Goal: Transaction & Acquisition: Purchase product/service

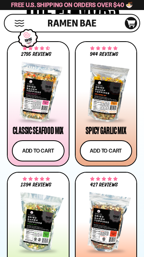
scroll to position [430, 0]
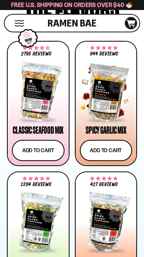
click at [116, 49] on span "4.75 stars" at bounding box center [115, 48] width 4 height 4
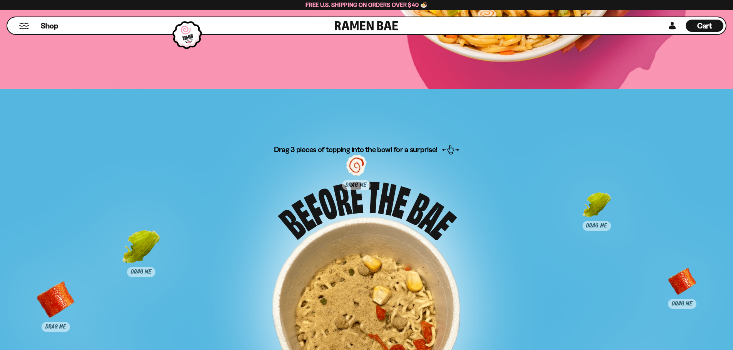
scroll to position [4138, 0]
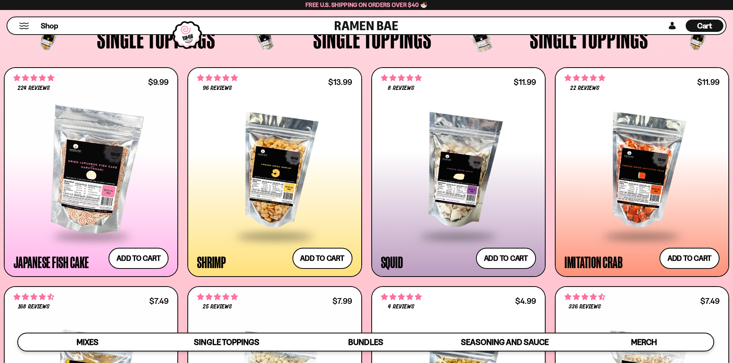
scroll to position [789, 0]
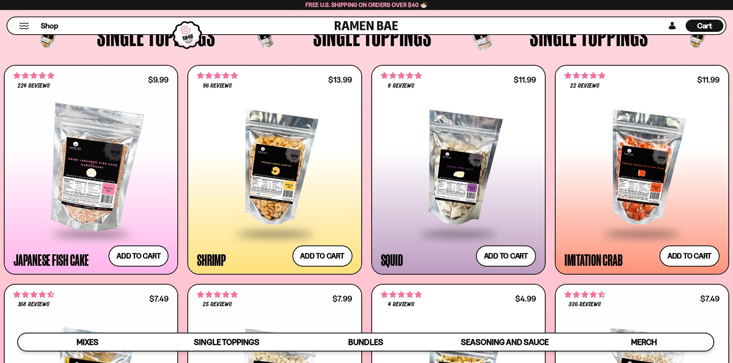
click at [294, 163] on div at bounding box center [274, 169] width 155 height 128
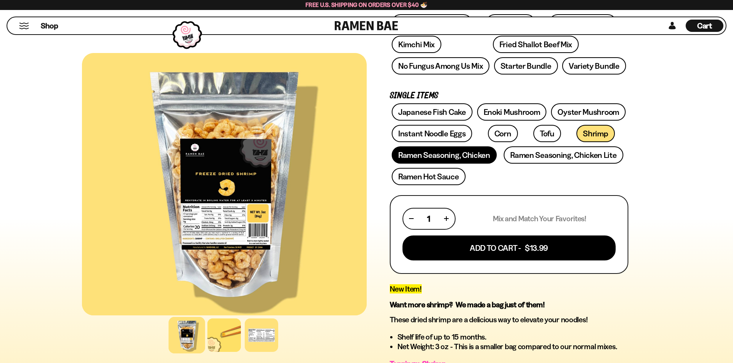
scroll to position [154, 0]
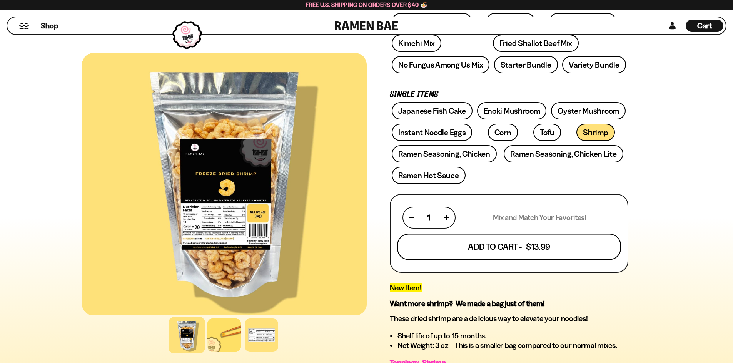
click at [470, 241] on button "Add To Cart - $13.99" at bounding box center [509, 247] width 224 height 26
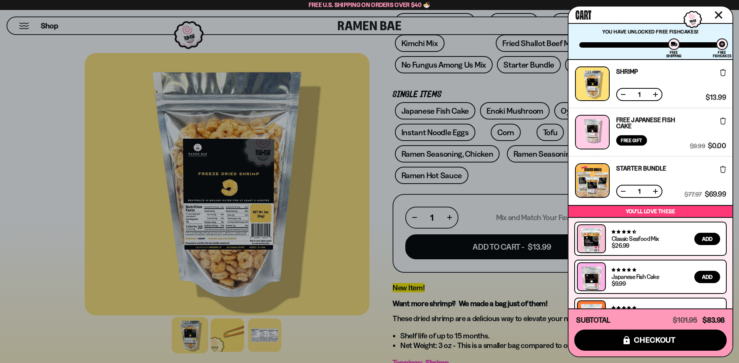
click at [425, 294] on div at bounding box center [369, 181] width 739 height 363
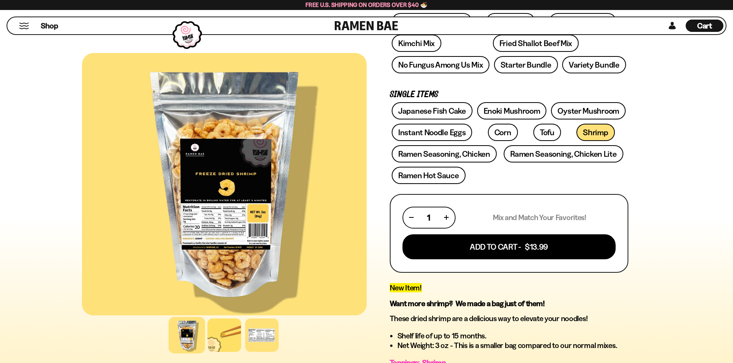
click at [404, 288] on span "New Item!" at bounding box center [406, 287] width 32 height 9
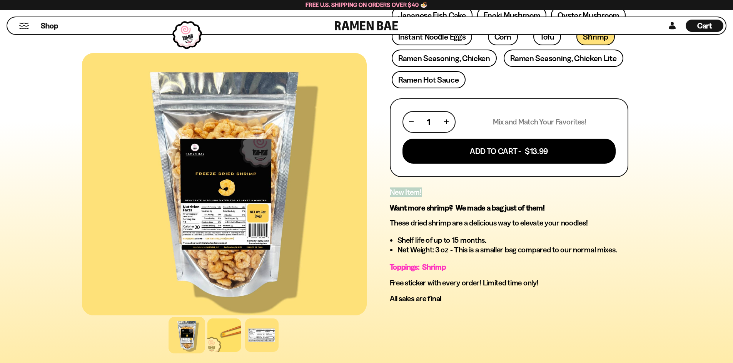
scroll to position [269, 0]
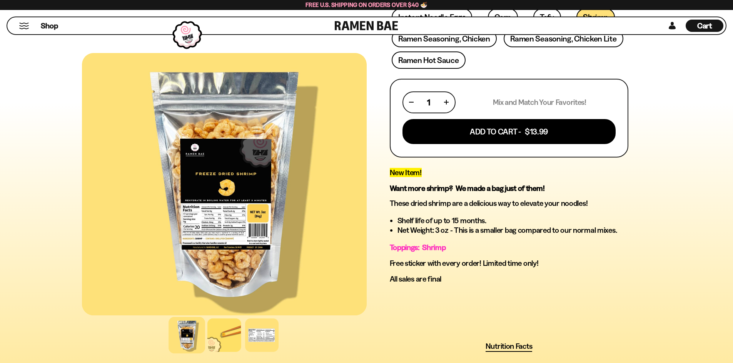
click at [457, 209] on div "New Item! Want more shrimp? We made a bag just of them! These dried shrimp are …" at bounding box center [509, 226] width 238 height 116
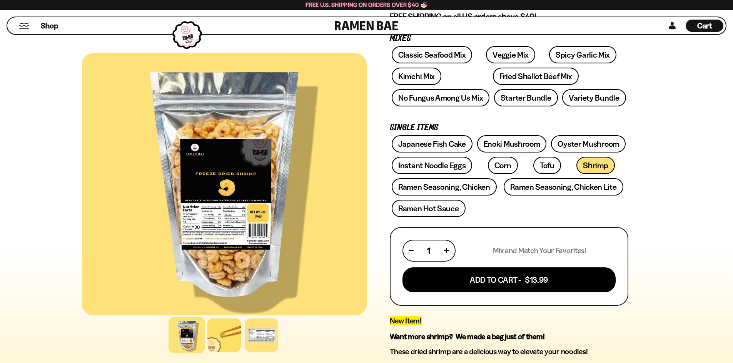
scroll to position [115, 0]
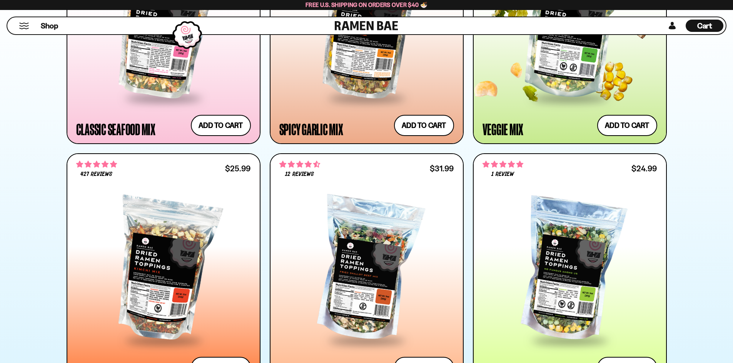
scroll to position [654, 0]
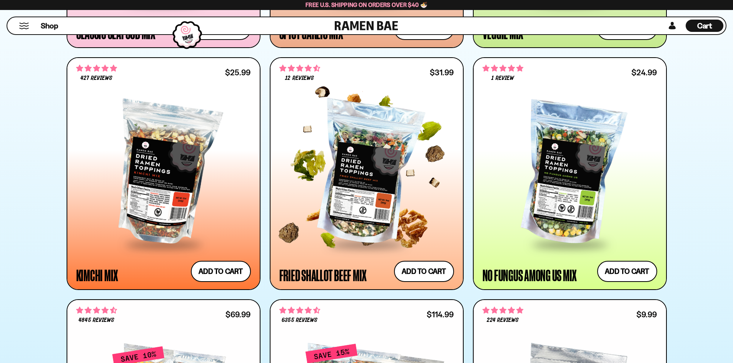
click at [311, 122] on div at bounding box center [366, 174] width 175 height 140
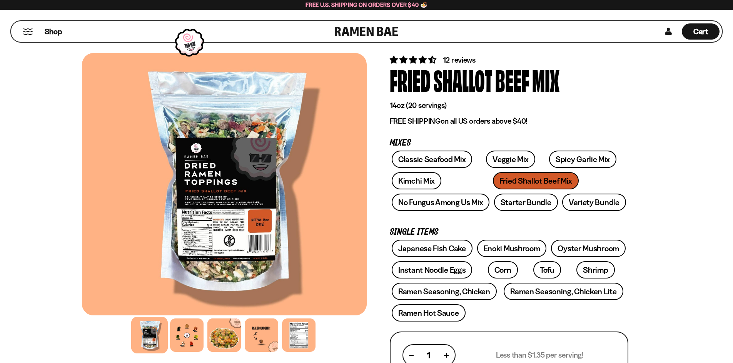
scroll to position [74, 0]
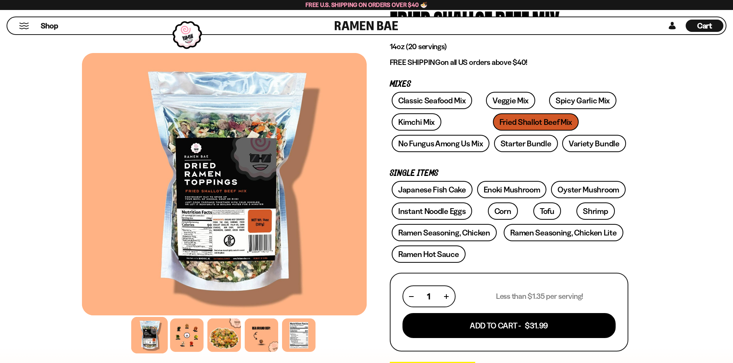
click at [397, 85] on p "Mixes" at bounding box center [509, 84] width 238 height 7
drag, startPoint x: 397, startPoint y: 85, endPoint x: 504, endPoint y: 254, distance: 200.5
click at [504, 254] on div "12 reviews Fried Shallot Beef Mix 14oz (20 servings) FREE SHIPPING on all US or…" at bounding box center [509, 361] width 238 height 732
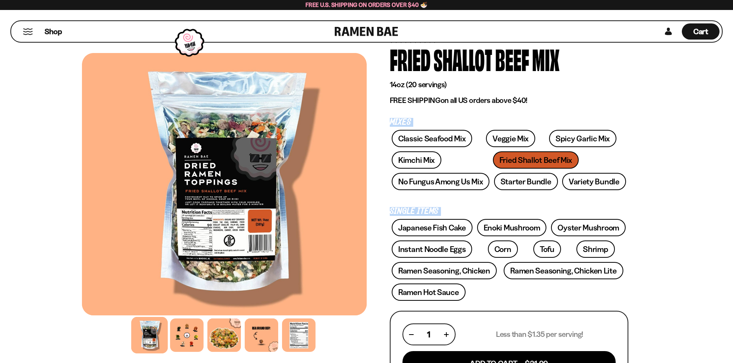
scroll to position [0, 0]
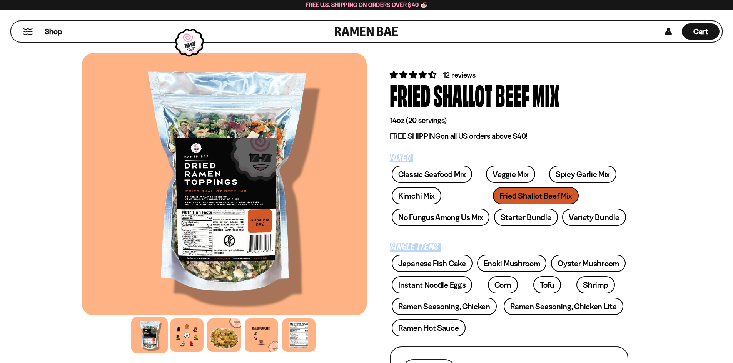
click at [351, 27] on link at bounding box center [366, 31] width 63 height 21
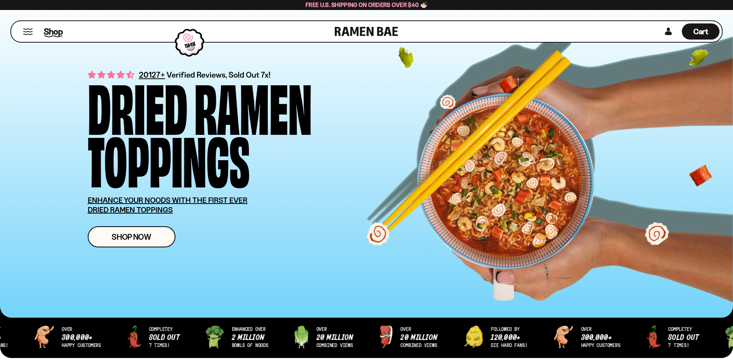
click at [58, 30] on span "Shop" at bounding box center [53, 32] width 19 height 12
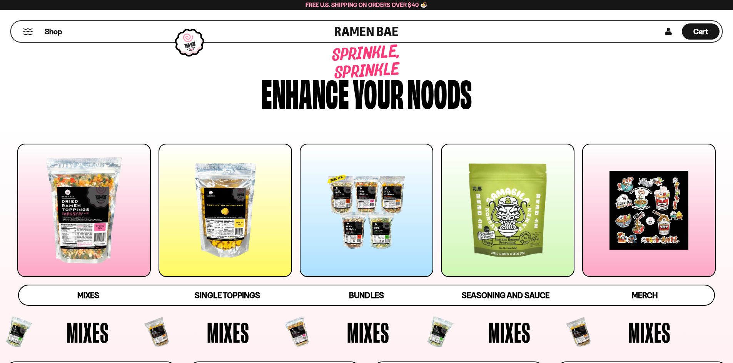
click at [223, 203] on div at bounding box center [224, 210] width 133 height 133
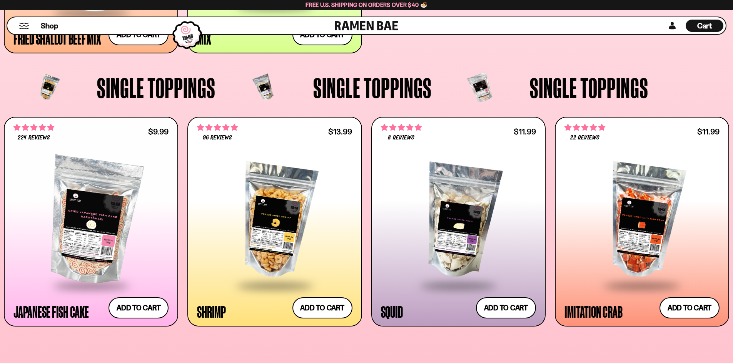
scroll to position [847, 0]
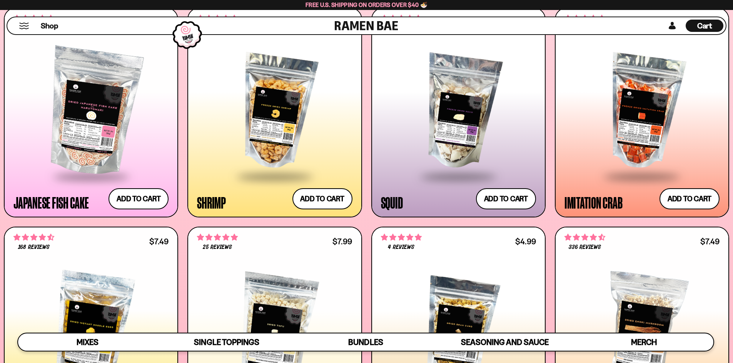
click at [222, 129] on div at bounding box center [274, 112] width 155 height 128
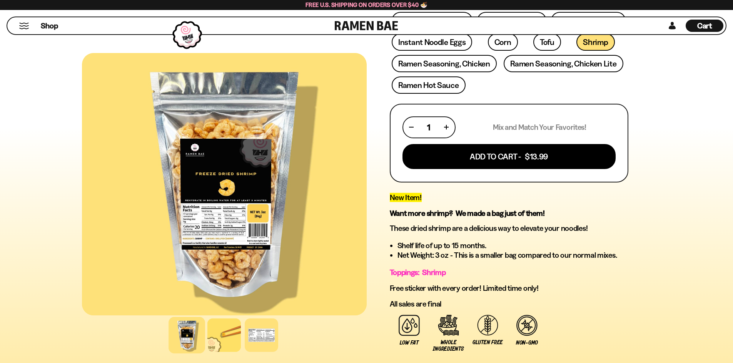
scroll to position [231, 0]
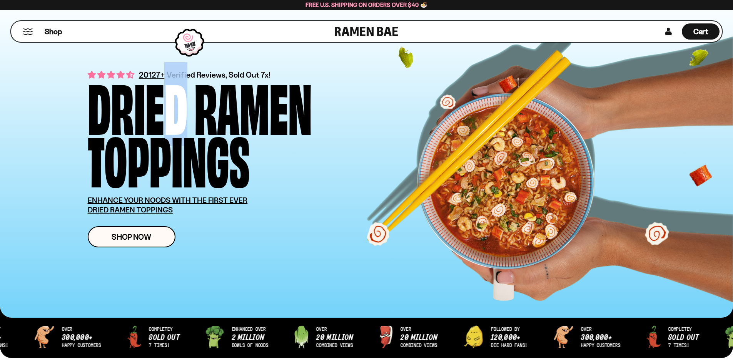
drag, startPoint x: 140, startPoint y: 74, endPoint x: 156, endPoint y: 75, distance: 15.8
click at [156, 79] on div "Dried" at bounding box center [138, 105] width 100 height 53
click at [128, 79] on div "Dried" at bounding box center [138, 105] width 100 height 53
click at [165, 79] on div "Dried" at bounding box center [138, 105] width 100 height 53
